Goal: Find specific page/section: Find specific page/section

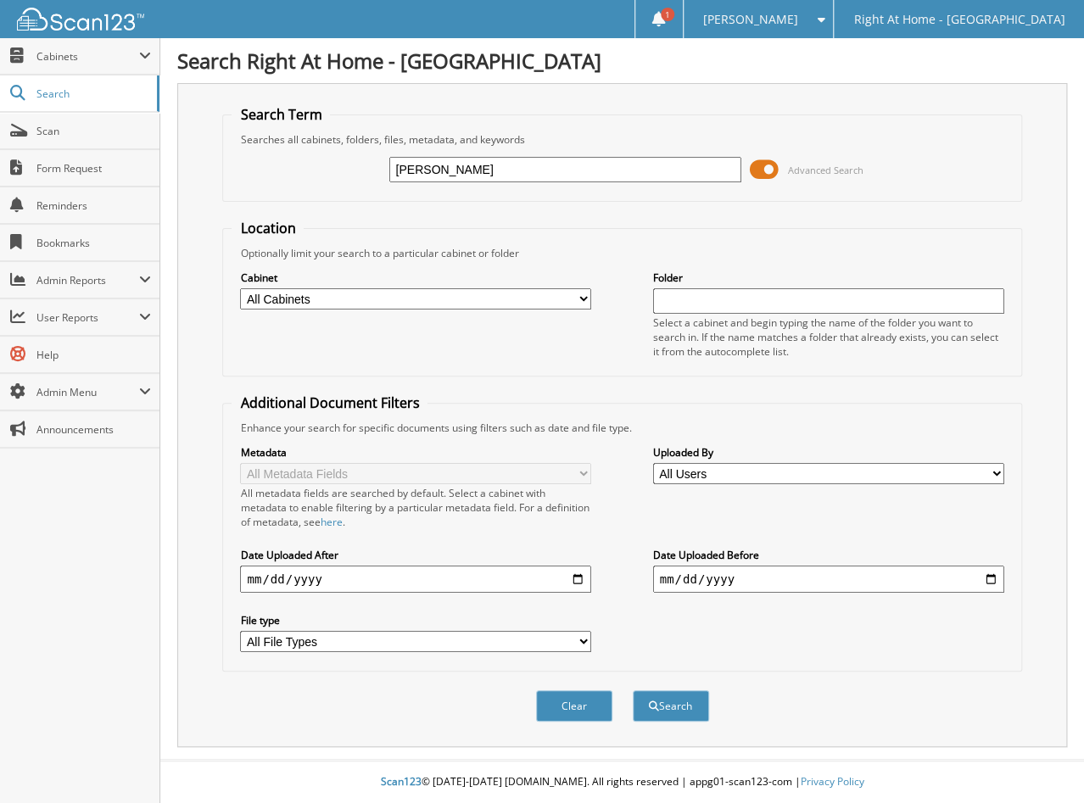
type input "willoughby"
click at [633, 690] on button "Search" at bounding box center [671, 705] width 76 height 31
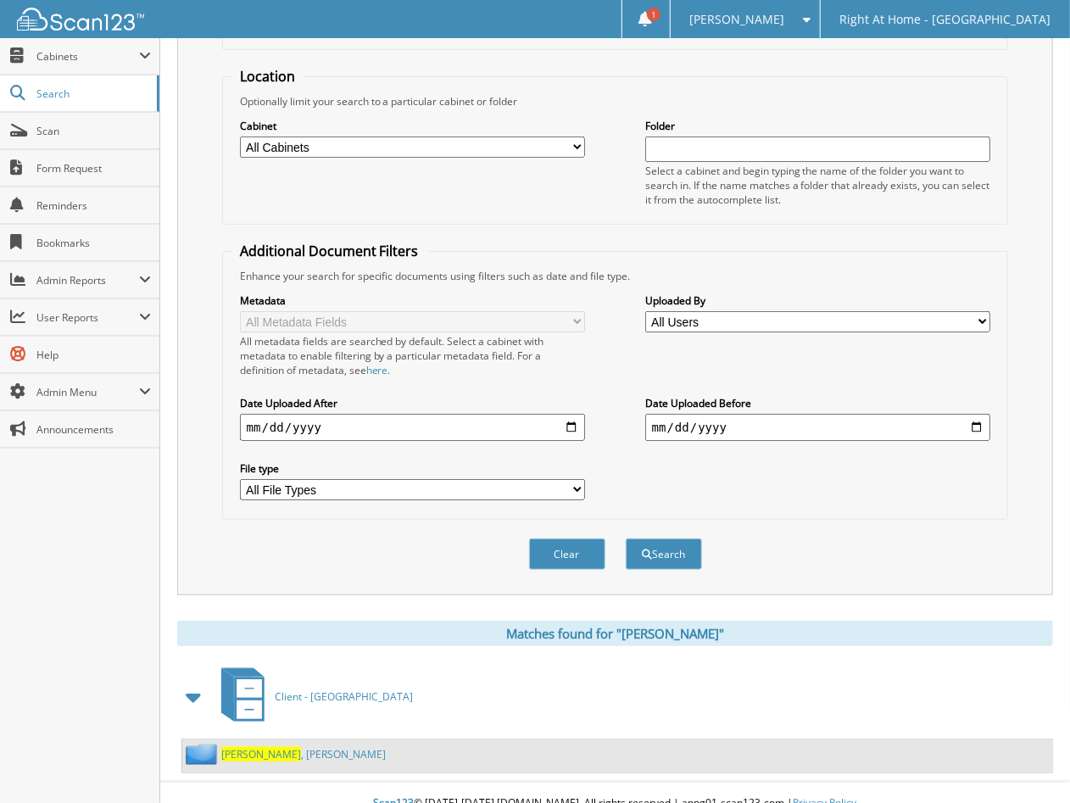
scroll to position [154, 0]
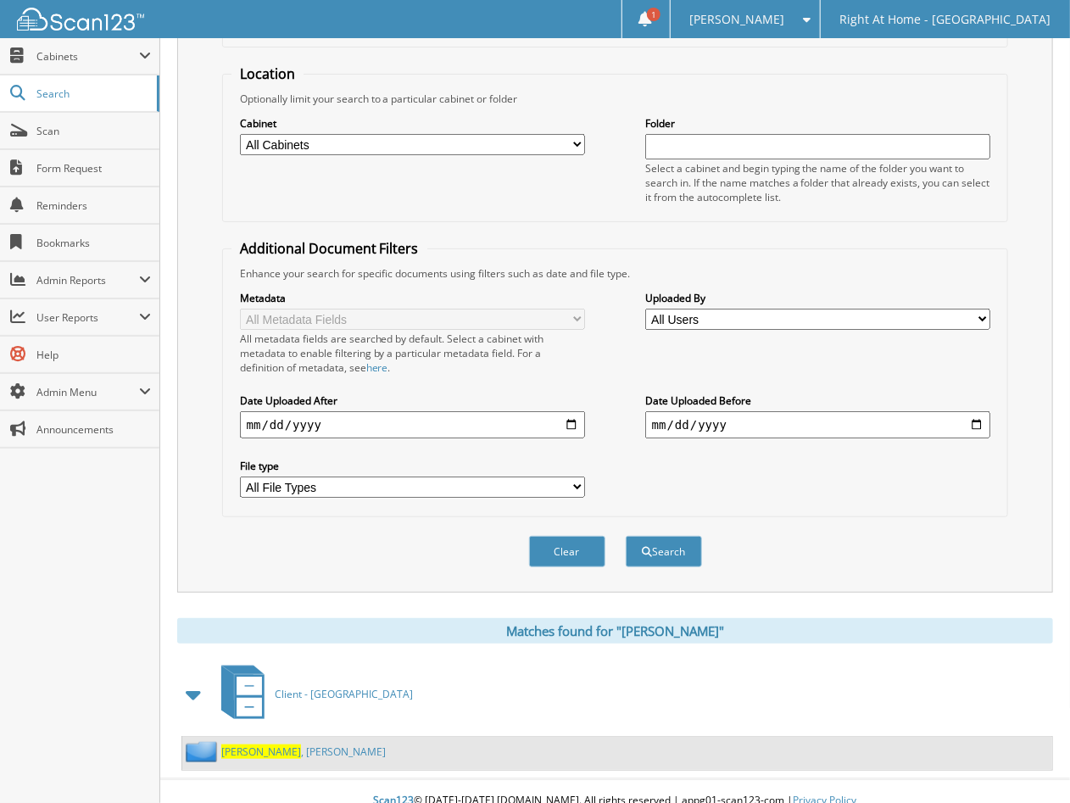
click at [256, 745] on span "Willoughby" at bounding box center [261, 752] width 80 height 14
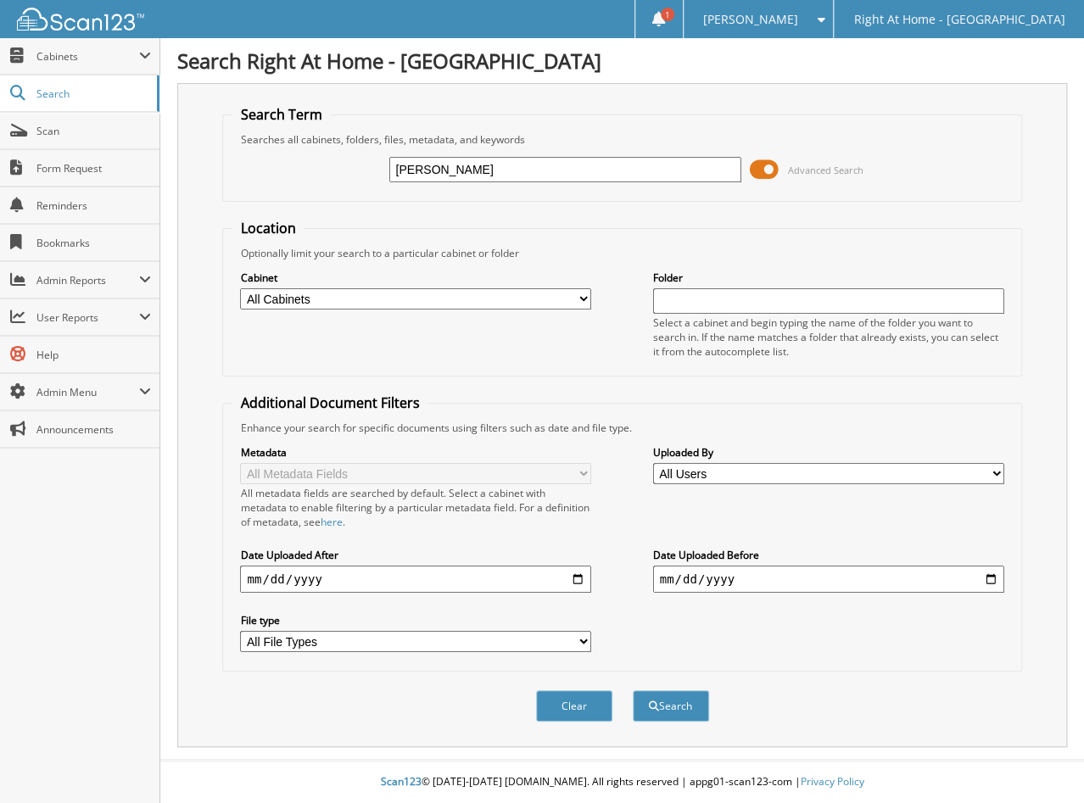
type input "[PERSON_NAME]"
click at [633, 690] on button "Search" at bounding box center [671, 705] width 76 height 31
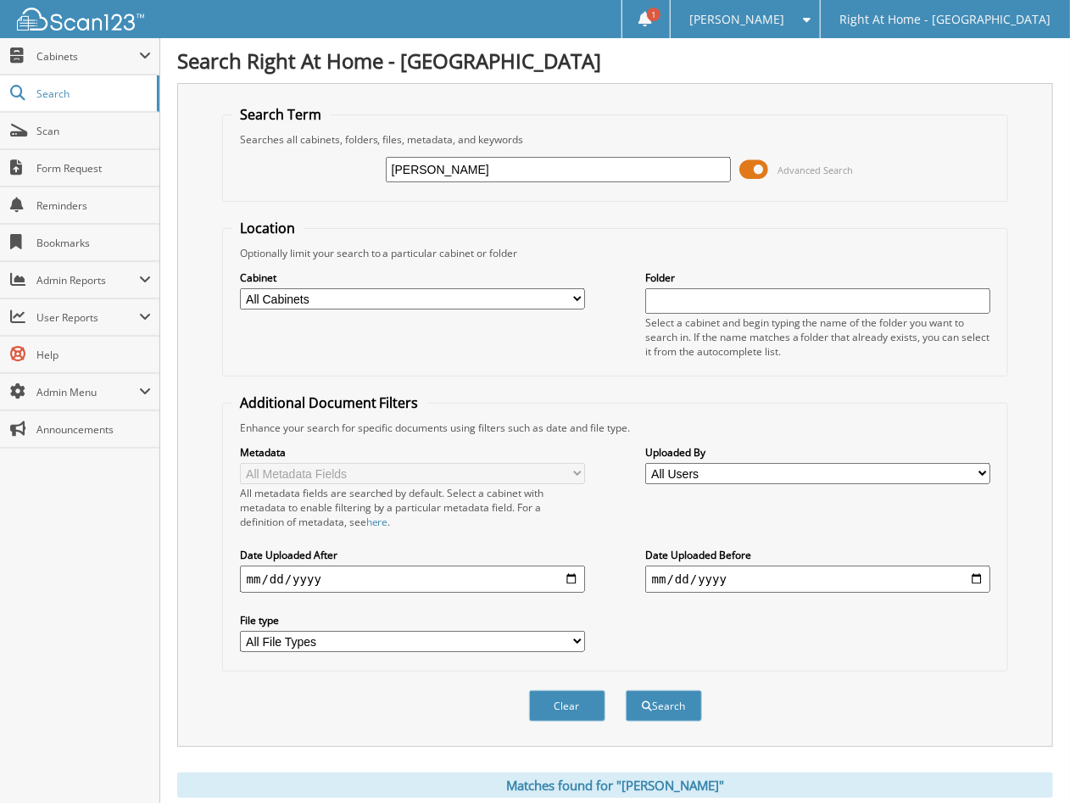
scroll to position [154, 0]
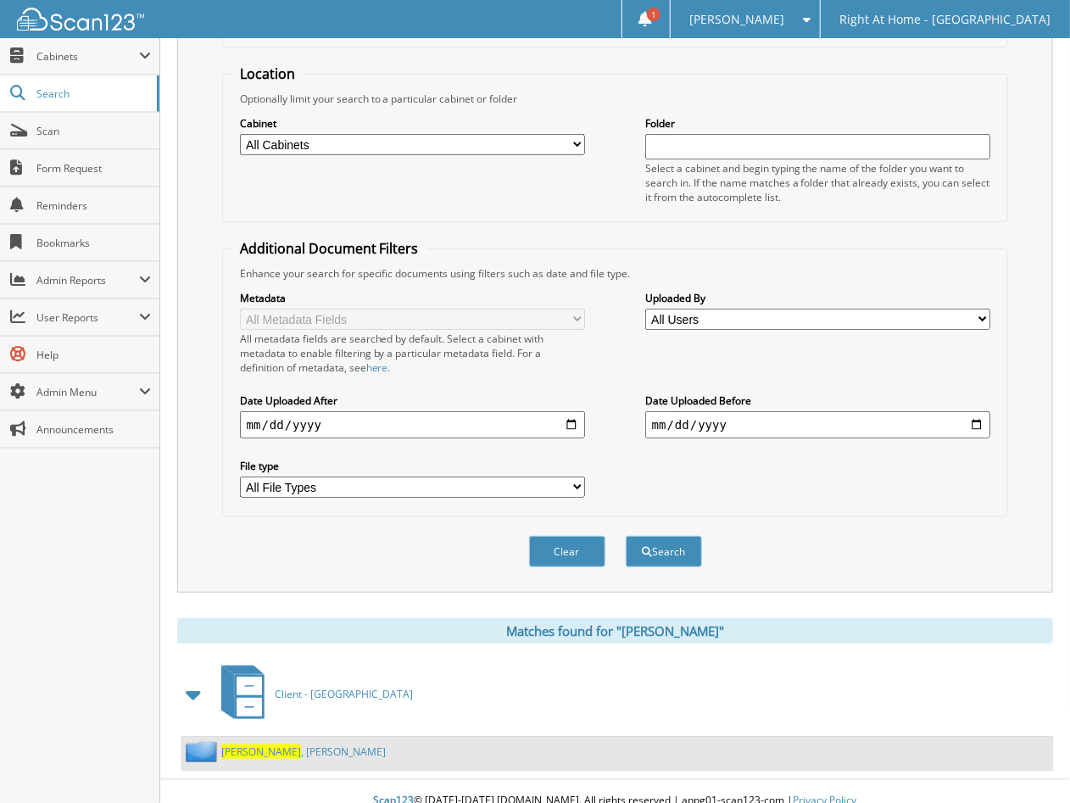
click at [240, 745] on span "Glick" at bounding box center [261, 752] width 80 height 14
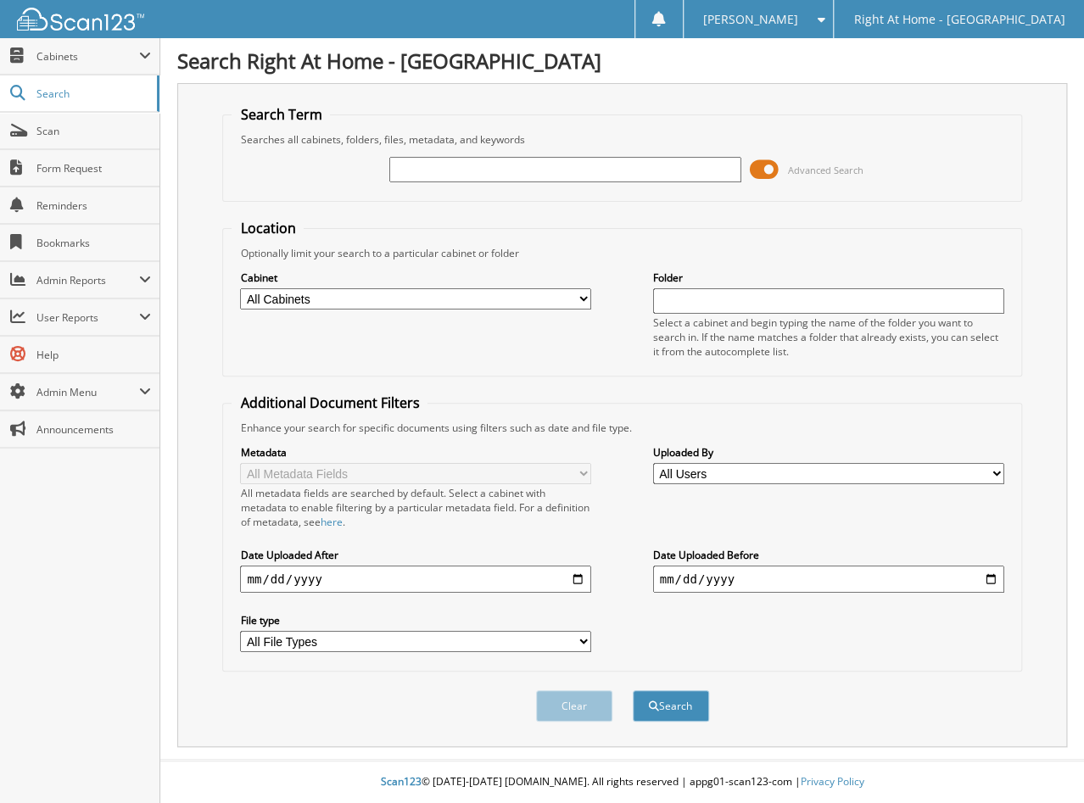
click at [615, 165] on input "text" at bounding box center [564, 169] width 351 height 25
type input "willoughby"
click at [633, 690] on button "Search" at bounding box center [671, 705] width 76 height 31
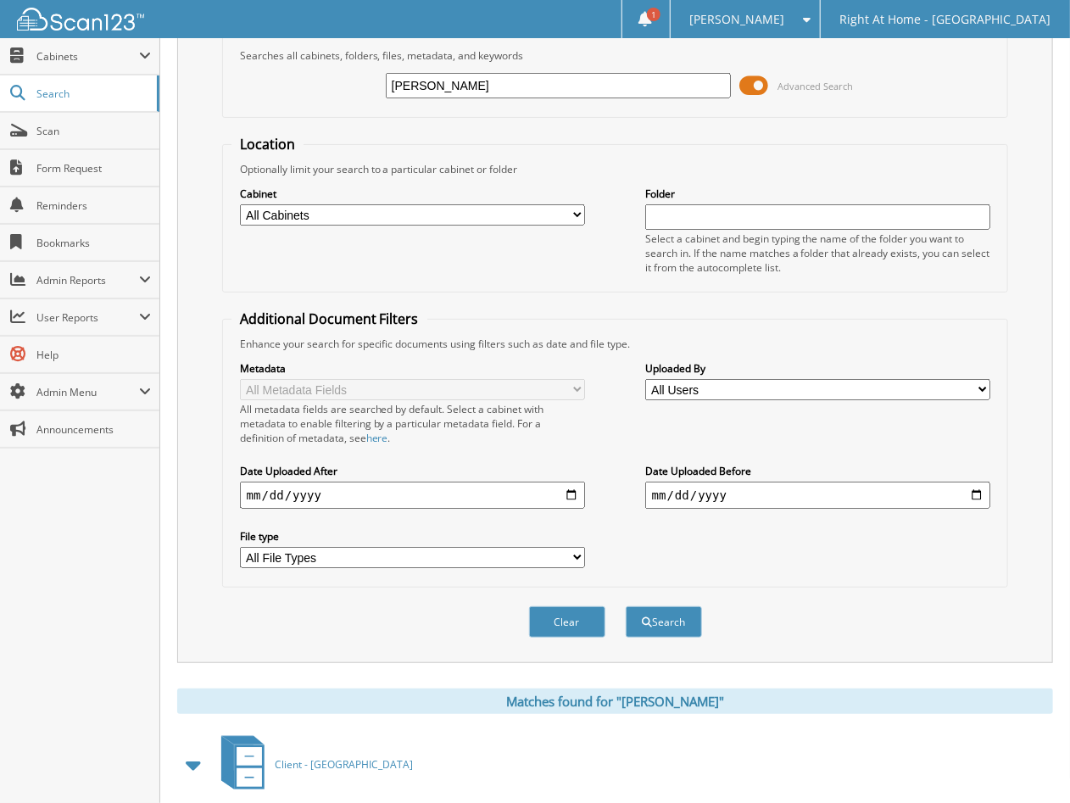
scroll to position [154, 0]
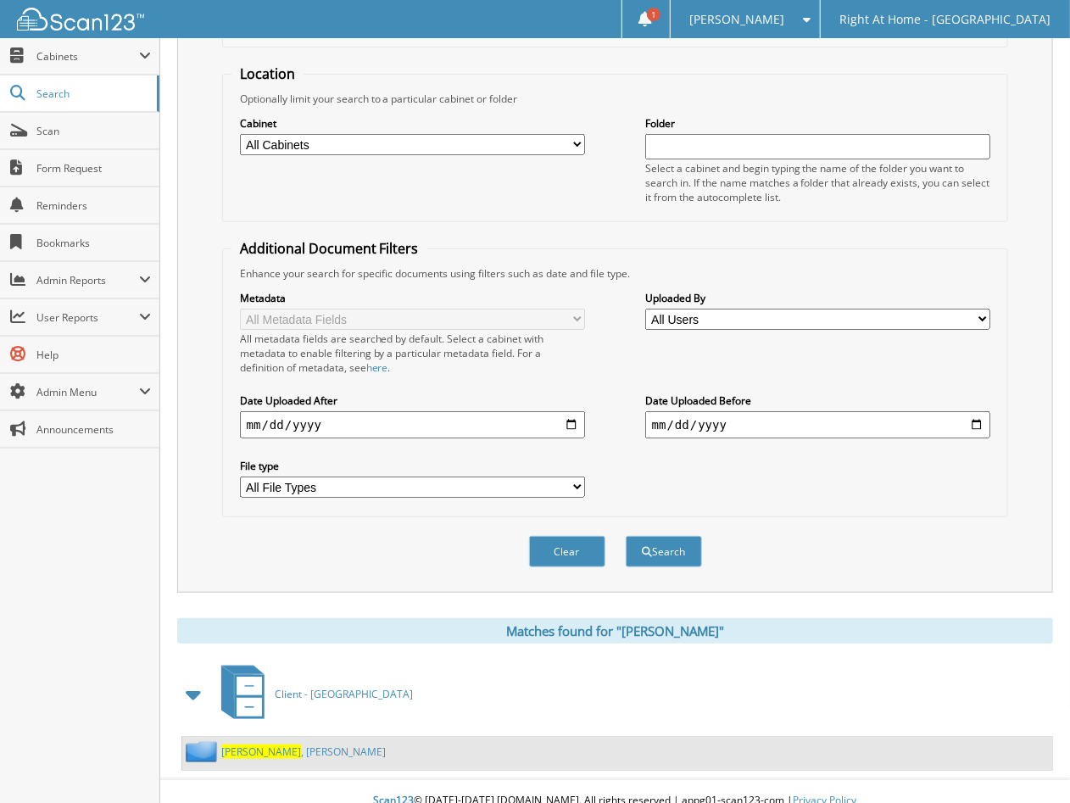
click at [259, 745] on span "[PERSON_NAME]" at bounding box center [261, 752] width 80 height 14
